Goal: Task Accomplishment & Management: Use online tool/utility

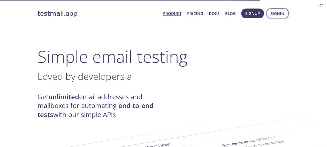
click at [277, 14] on span "Signin" at bounding box center [278, 13] width 14 height 7
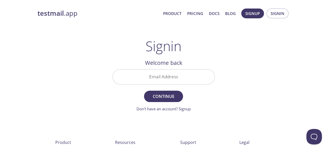
click at [165, 74] on input "Email Address" at bounding box center [164, 77] width 102 height 15
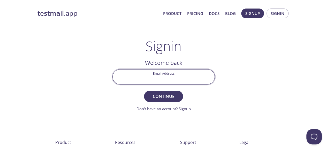
type input "[EMAIL_ADDRESS][DOMAIN_NAME]"
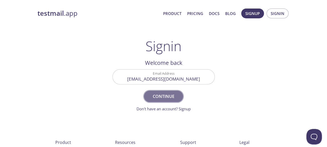
click at [173, 97] on span "Continue" at bounding box center [163, 96] width 27 height 7
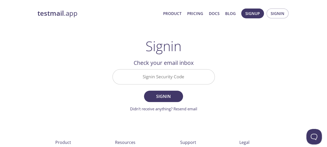
click at [166, 73] on input "Signin Security Code" at bounding box center [164, 77] width 102 height 15
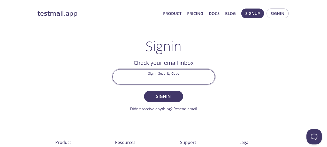
paste input "4YWXZ5L"
type input "4YWXZ5L"
click at [169, 98] on span "Signin" at bounding box center [163, 96] width 27 height 7
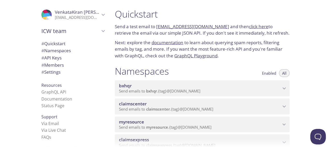
click at [276, 117] on div "myresource Send emails to myresource . {tag} @[DOMAIN_NAME]" at bounding box center [202, 125] width 175 height 16
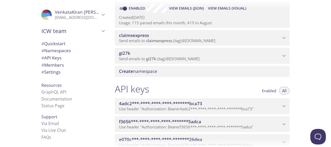
scroll to position [76, 0]
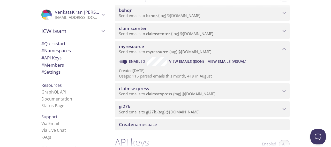
click at [218, 63] on span "View Emails (Visual)" at bounding box center [227, 61] width 38 height 6
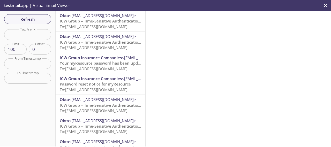
click at [96, 23] on span "ICW Group – Time-Sensitive Authentication Code" at bounding box center [106, 20] width 92 height 5
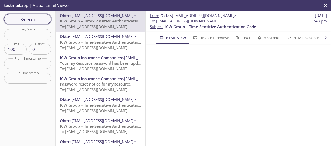
click at [36, 19] on span "Refresh" at bounding box center [27, 19] width 39 height 7
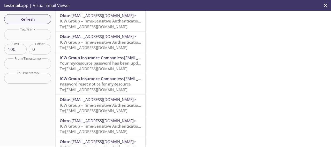
click at [114, 24] on span "To: [EMAIL_ADDRESS][DOMAIN_NAME]" at bounding box center [94, 26] width 68 height 5
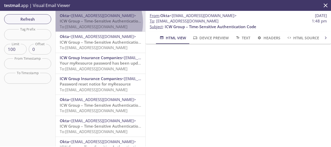
click at [92, 23] on span "ICW Group – Time-Sensitive Authentication Code" at bounding box center [106, 20] width 92 height 5
